Goal: Task Accomplishment & Management: Use online tool/utility

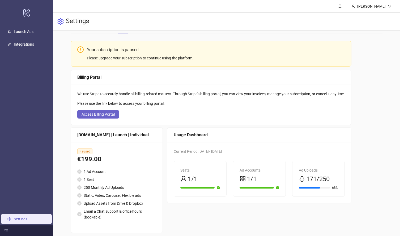
scroll to position [23, 0]
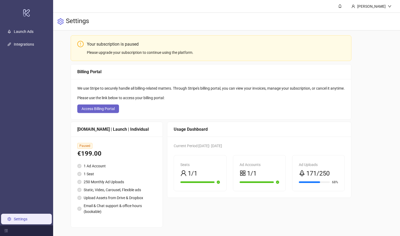
click at [102, 110] on span "Access Billing Portal" at bounding box center [98, 109] width 33 height 4
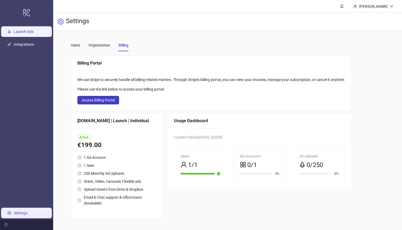
click at [33, 32] on link "Launch Ads" at bounding box center [24, 31] width 20 height 4
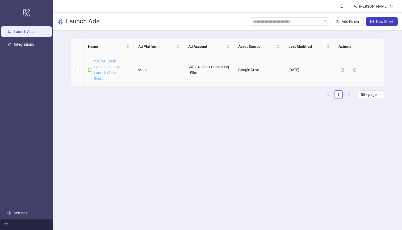
click at [111, 73] on link "YJE-34 - Sack Consulting - Elite Launch Sheet - Resilia" at bounding box center [107, 70] width 27 height 22
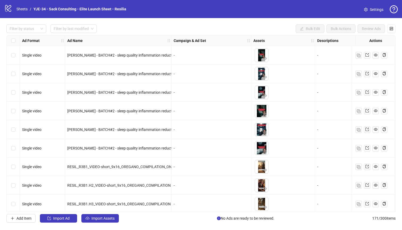
click at [319, 12] on span "Settings" at bounding box center [377, 10] width 14 height 6
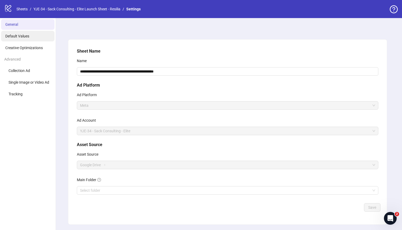
click at [37, 38] on li "Default Values" at bounding box center [27, 36] width 53 height 11
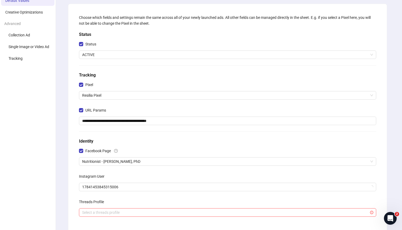
scroll to position [37, 0]
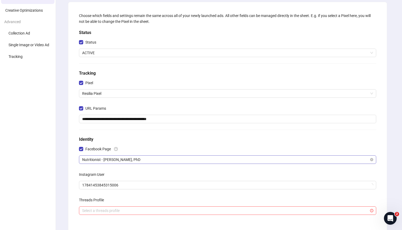
click at [123, 162] on span "Nutritionist - Jennifer Whitmore, PhD" at bounding box center [227, 160] width 291 height 8
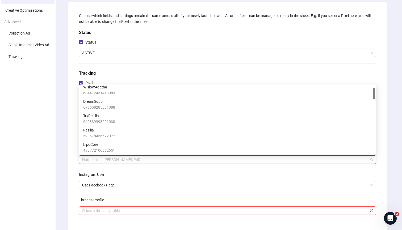
scroll to position [0, 0]
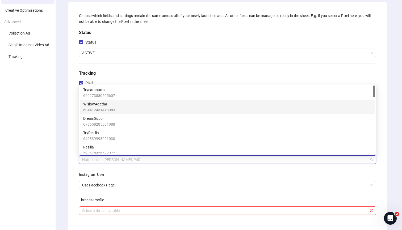
click at [136, 110] on div "WislowAgatha 684412431418083" at bounding box center [227, 107] width 289 height 12
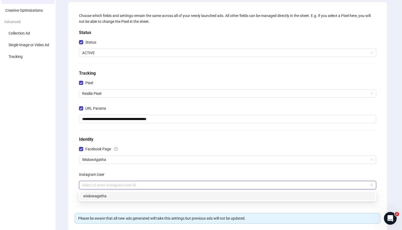
click at [111, 183] on input "search" at bounding box center [225, 185] width 286 height 8
click at [109, 195] on div "wislowagatha" at bounding box center [227, 196] width 289 height 6
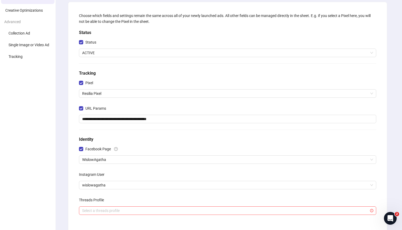
click at [116, 170] on div "Instagram User" at bounding box center [227, 175] width 297 height 11
